Goal: Transaction & Acquisition: Subscribe to service/newsletter

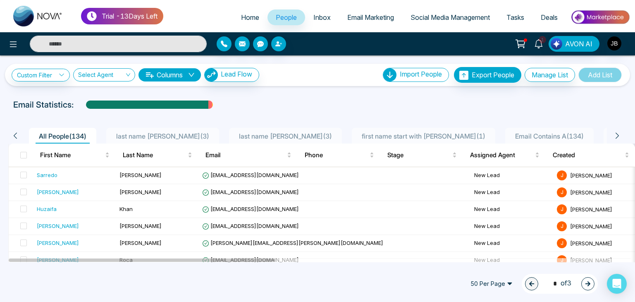
click at [291, 11] on link "People" at bounding box center [286, 18] width 38 height 16
click at [18, 44] on button at bounding box center [13, 44] width 17 height 17
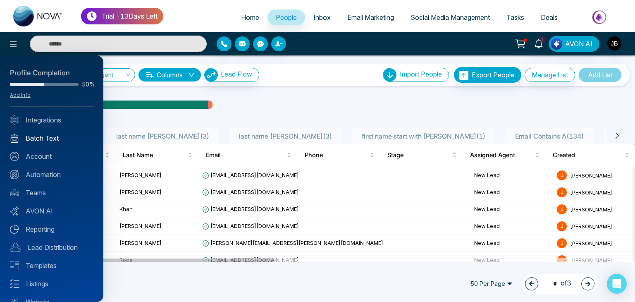
click at [39, 138] on link "Batch Text" at bounding box center [51, 138] width 83 height 10
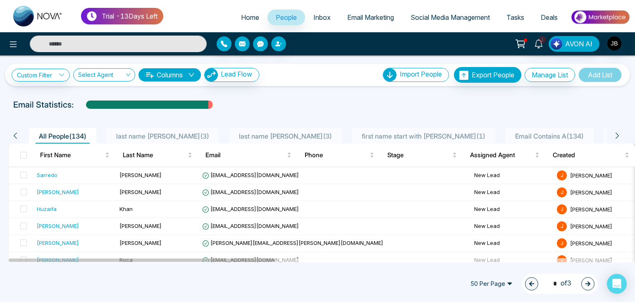
click at [379, 16] on span "Email Marketing" at bounding box center [370, 17] width 47 height 8
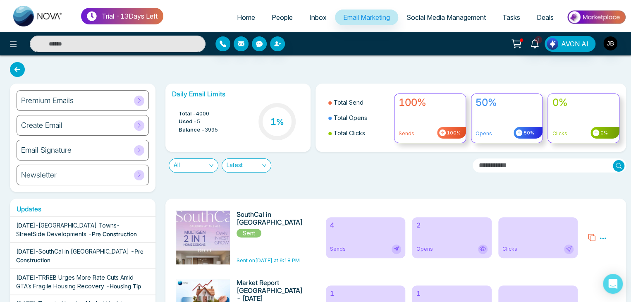
click at [137, 125] on icon at bounding box center [139, 125] width 6 height 6
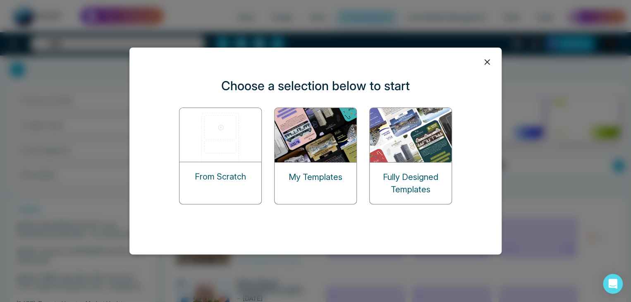
click at [324, 181] on p "My Templates" at bounding box center [315, 177] width 54 height 12
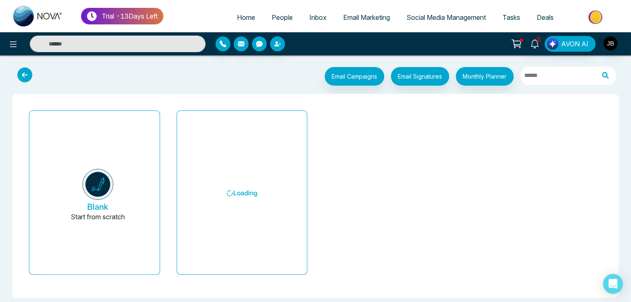
click at [21, 72] on icon at bounding box center [24, 74] width 15 height 15
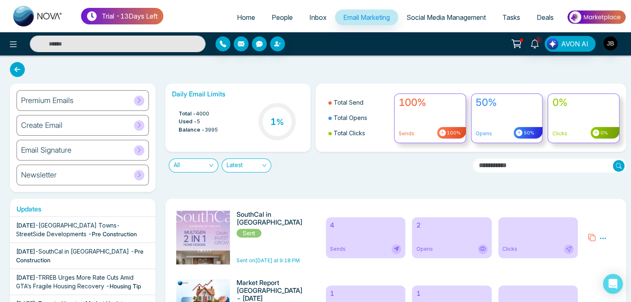
click at [138, 125] on icon at bounding box center [139, 125] width 6 height 6
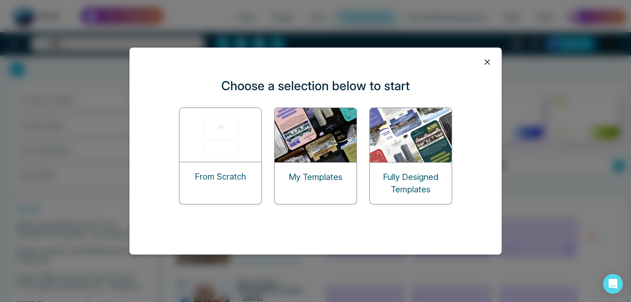
click at [230, 180] on p "From Scratch" at bounding box center [220, 176] width 51 height 12
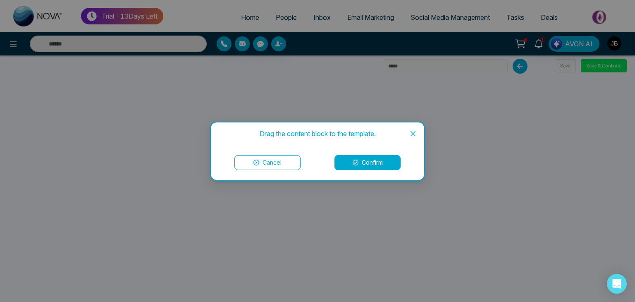
click at [70, 156] on div "Drag the content block to the template. Cancel Confirm" at bounding box center [317, 151] width 635 height 302
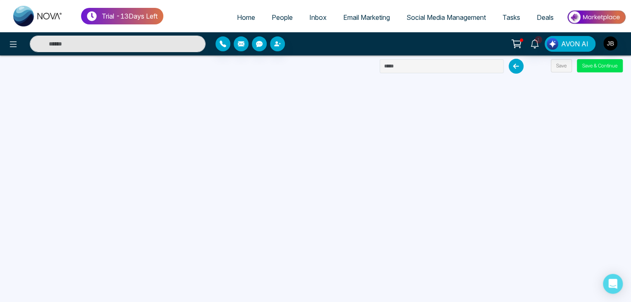
click at [512, 67] on icon at bounding box center [515, 66] width 15 height 15
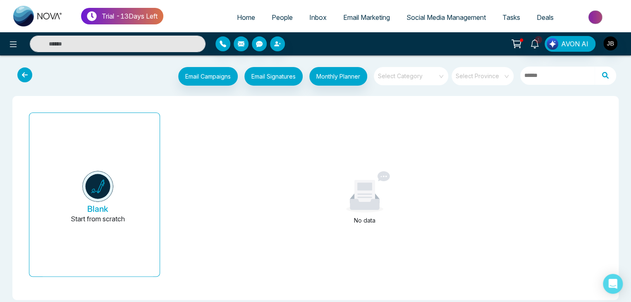
click at [27, 73] on icon at bounding box center [24, 74] width 15 height 15
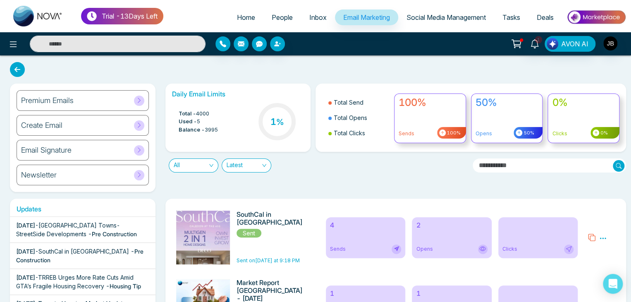
click at [139, 123] on icon at bounding box center [139, 125] width 6 height 6
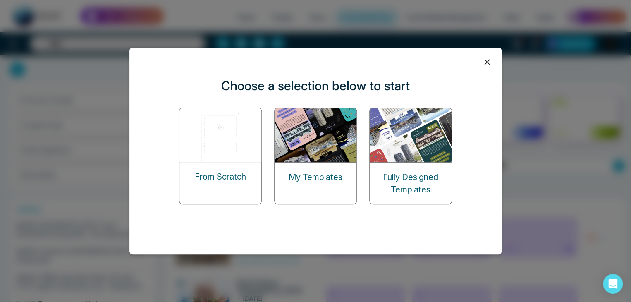
click at [405, 158] on div "Fully Designed Templates" at bounding box center [410, 155] width 83 height 97
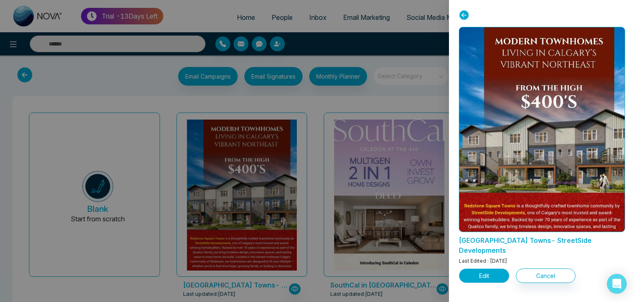
click at [475, 268] on button "Edit" at bounding box center [484, 275] width 50 height 14
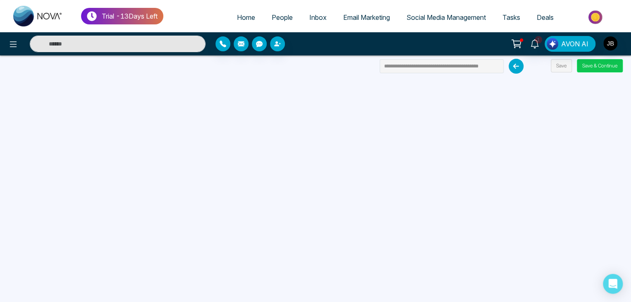
click at [596, 65] on button "Save & Continue" at bounding box center [599, 65] width 46 height 13
click at [592, 65] on button "Save & Continue" at bounding box center [599, 65] width 46 height 13
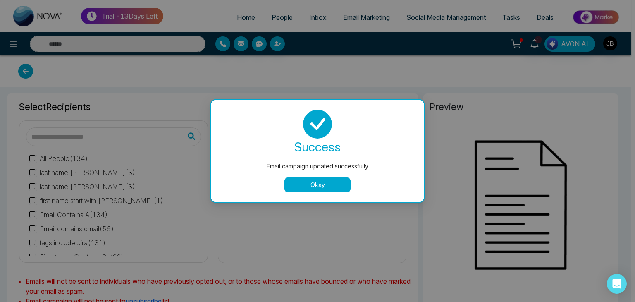
type input "**********"
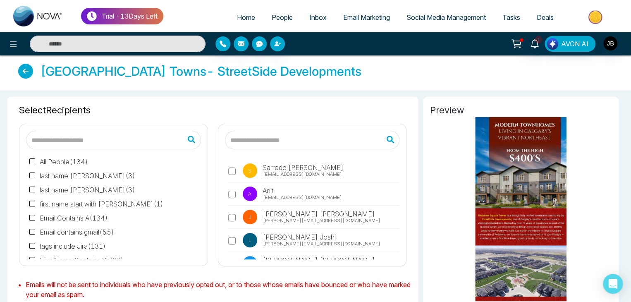
click at [63, 174] on label "last name [PERSON_NAME] ( 3 )" at bounding box center [82, 176] width 106 height 10
click at [38, 188] on label "last name [PERSON_NAME] ( 3 )" at bounding box center [82, 190] width 106 height 10
click at [59, 202] on label "first name start with [PERSON_NAME] ( 1 )" at bounding box center [96, 204] width 134 height 10
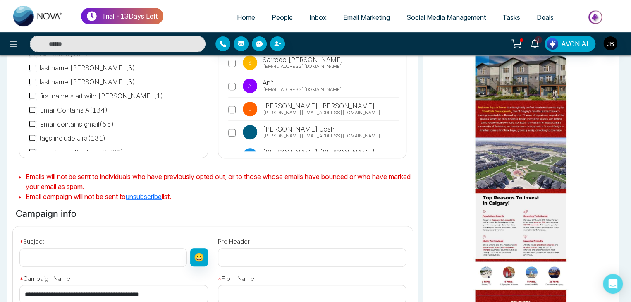
scroll to position [109, 0]
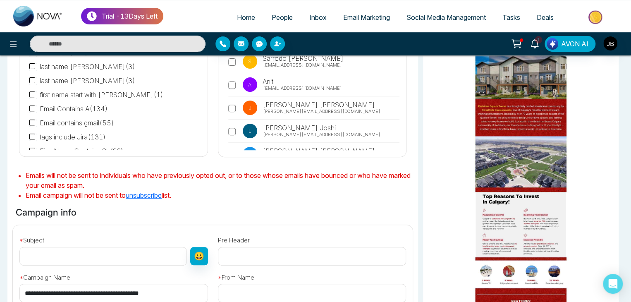
click at [88, 252] on input "text" at bounding box center [102, 256] width 167 height 19
type input "**********"
click at [255, 295] on input "text" at bounding box center [312, 292] width 188 height 19
type input "**********"
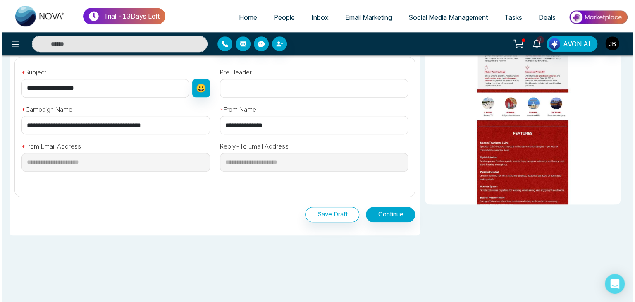
scroll to position [278, 0]
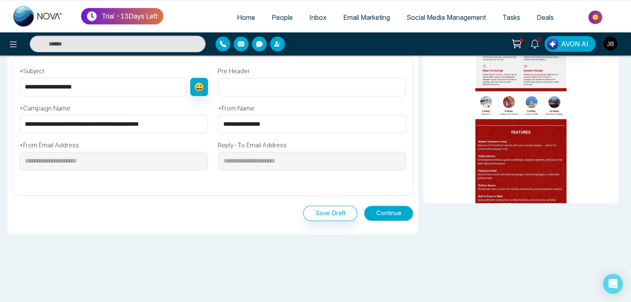
click at [377, 210] on button "Continue" at bounding box center [388, 212] width 49 height 15
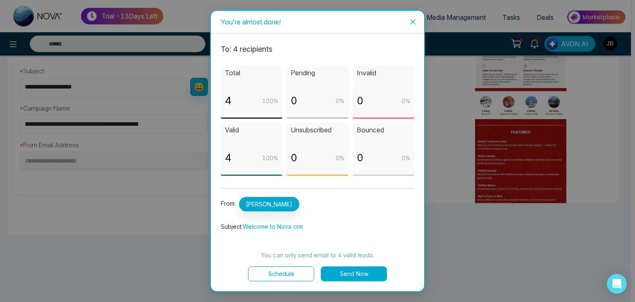
click at [285, 271] on button "Schedule" at bounding box center [281, 273] width 66 height 15
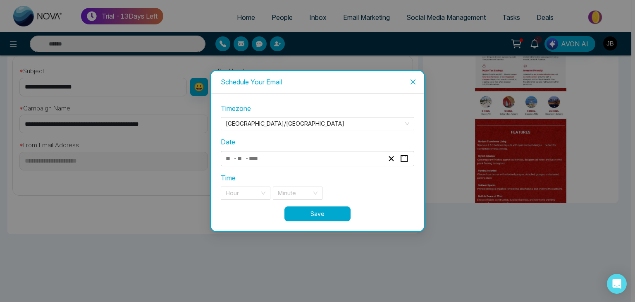
click at [295, 160] on div "- -" at bounding box center [304, 158] width 160 height 11
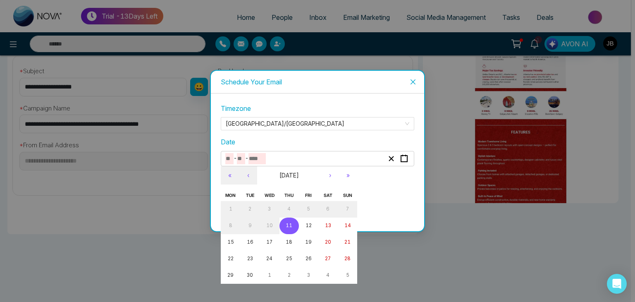
click at [285, 226] on button "11" at bounding box center [288, 225] width 19 height 17
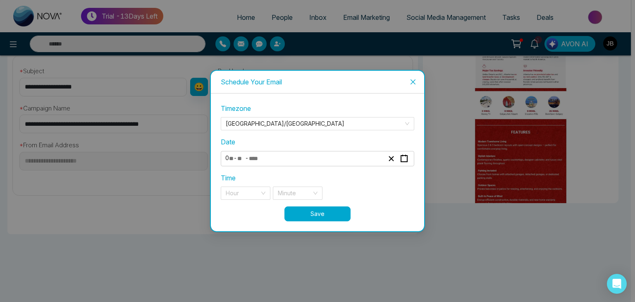
type input "*"
type input "**"
type input "****"
click at [401, 157] on rect "button" at bounding box center [404, 158] width 6 height 6
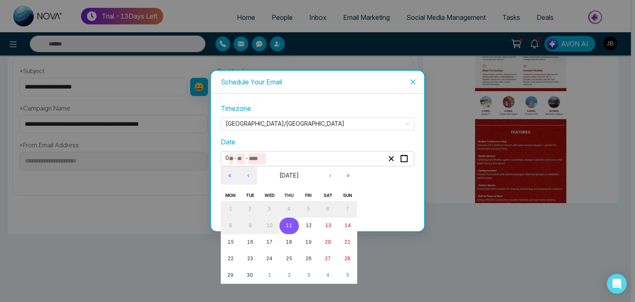
click at [287, 225] on abbr "11" at bounding box center [289, 225] width 7 height 6
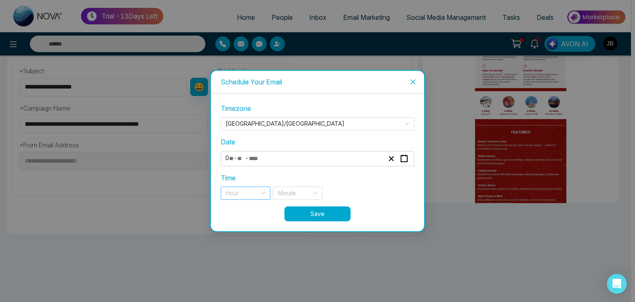
click at [245, 191] on input "search" at bounding box center [243, 193] width 34 height 12
click at [238, 210] on div "10 pm" at bounding box center [246, 209] width 40 height 9
click at [299, 192] on input "search" at bounding box center [295, 193] width 34 height 12
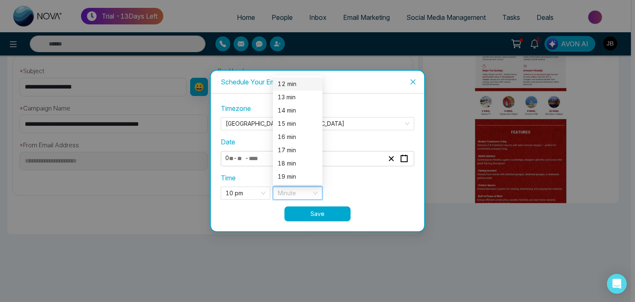
click at [288, 88] on div "12 min" at bounding box center [298, 83] width 40 height 9
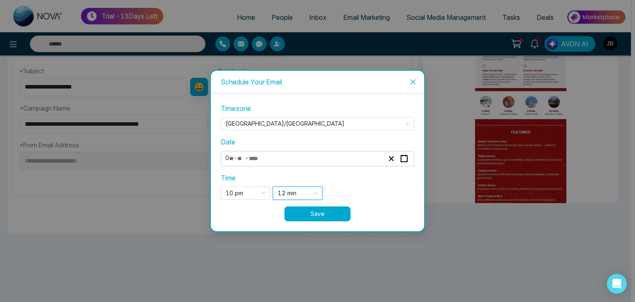
click at [322, 211] on button "Save" at bounding box center [317, 213] width 66 height 15
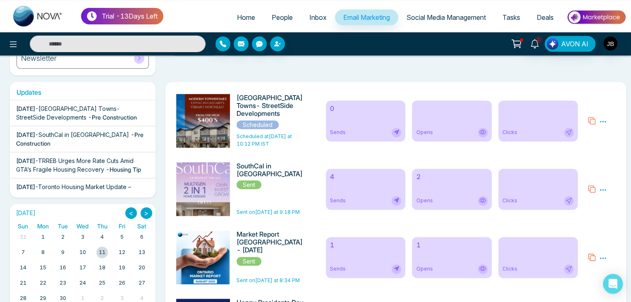
scroll to position [119, 0]
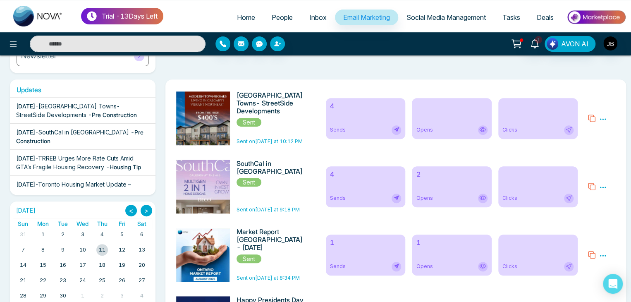
click at [605, 118] on icon at bounding box center [603, 118] width 6 height 1
click at [585, 145] on link "Analytics" at bounding box center [588, 142] width 24 height 7
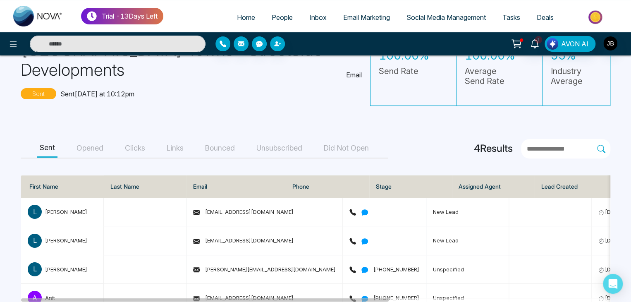
scroll to position [57, 0]
